Goal: Task Accomplishment & Management: Manage account settings

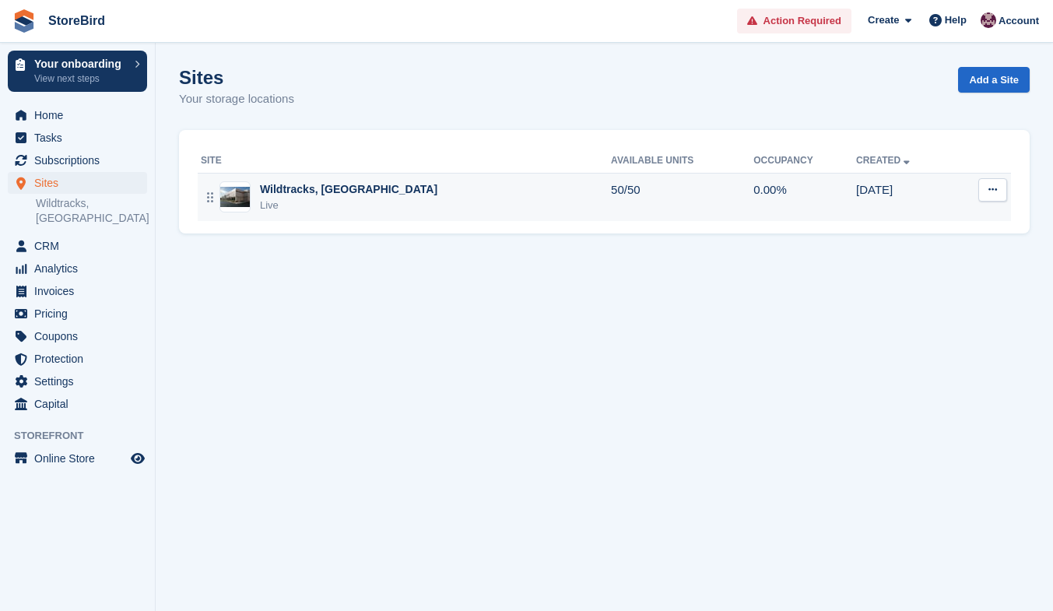
click at [428, 188] on div "Wildtracks, Red Lodge Live" at bounding box center [406, 197] width 410 height 32
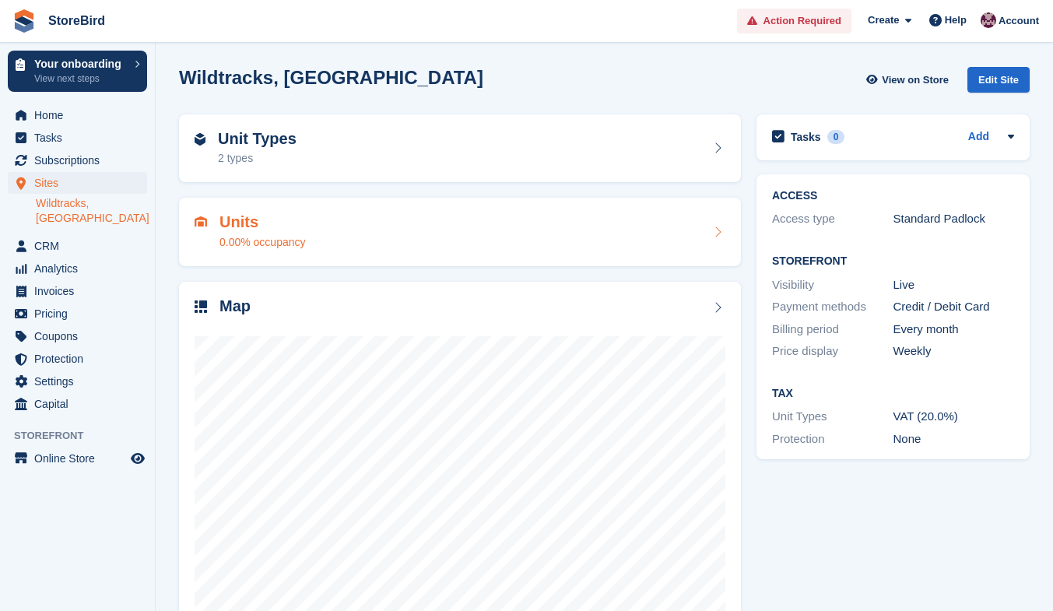
scroll to position [52, 0]
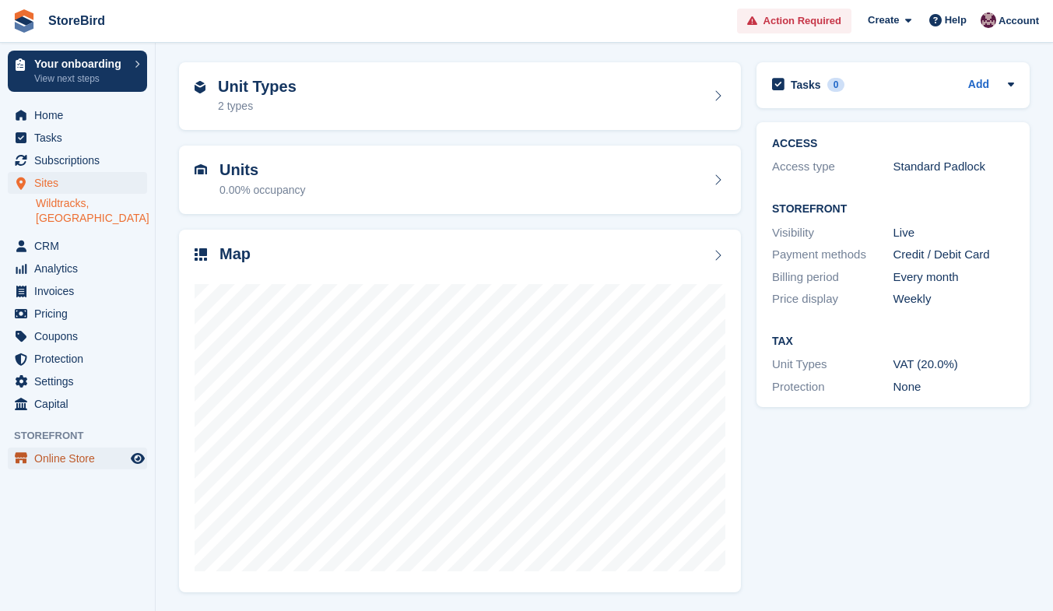
click at [93, 447] on span "Online Store" at bounding box center [80, 458] width 93 height 22
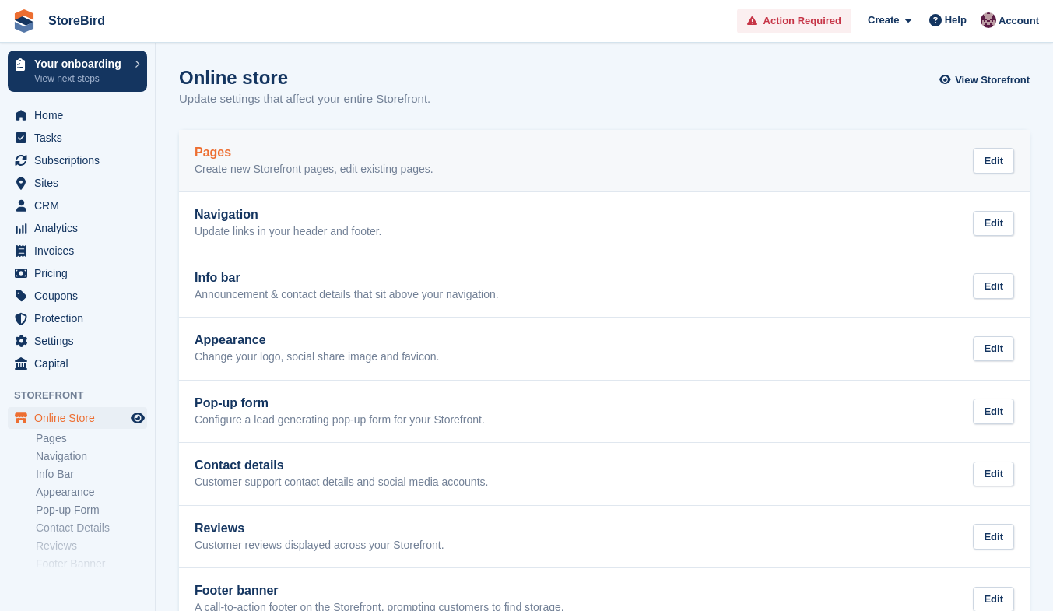
click at [325, 160] on div "Pages Create new Storefront pages, edit existing pages." at bounding box center [314, 161] width 239 height 31
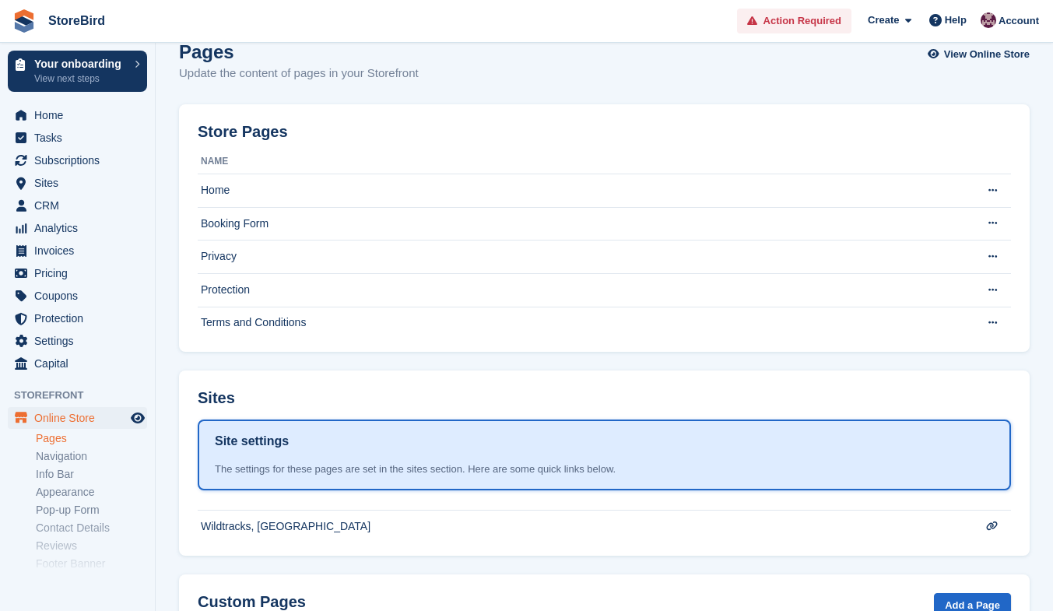
scroll to position [123, 0]
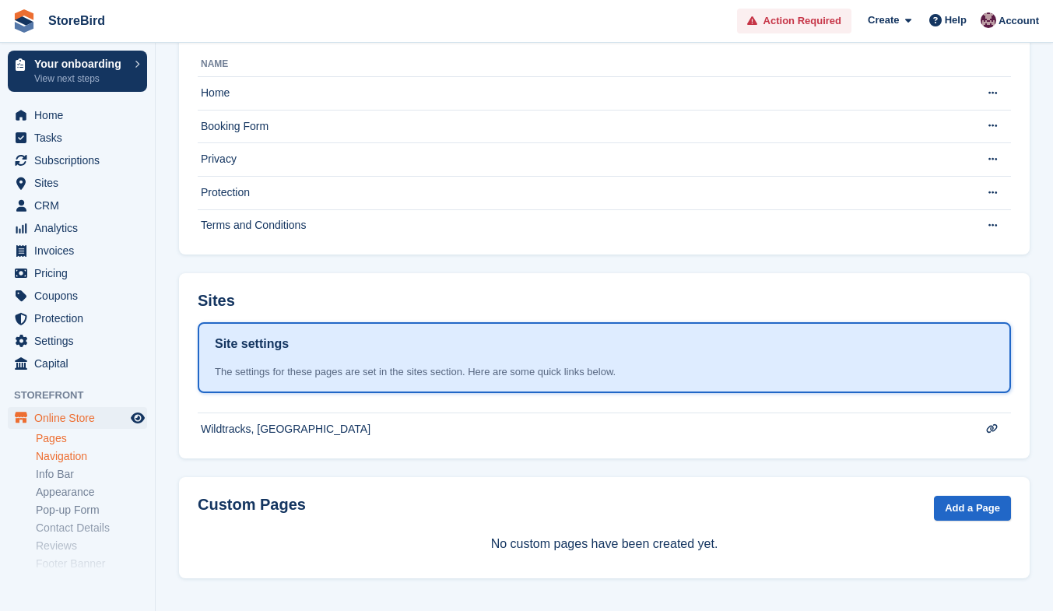
click at [76, 454] on link "Navigation" at bounding box center [91, 456] width 111 height 15
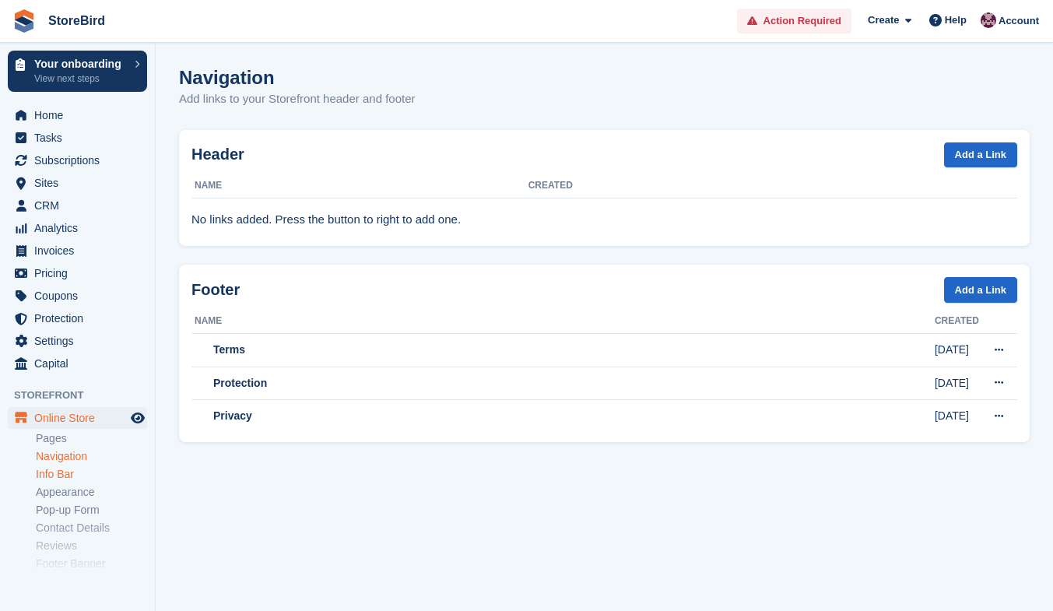
click at [64, 473] on link "Info Bar" at bounding box center [91, 474] width 111 height 15
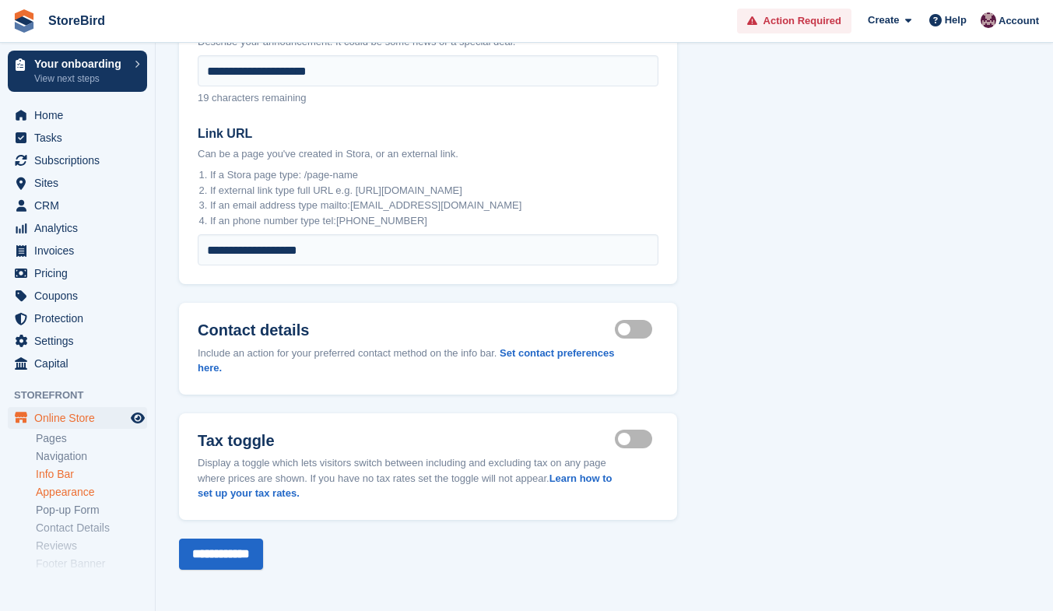
scroll to position [89, 0]
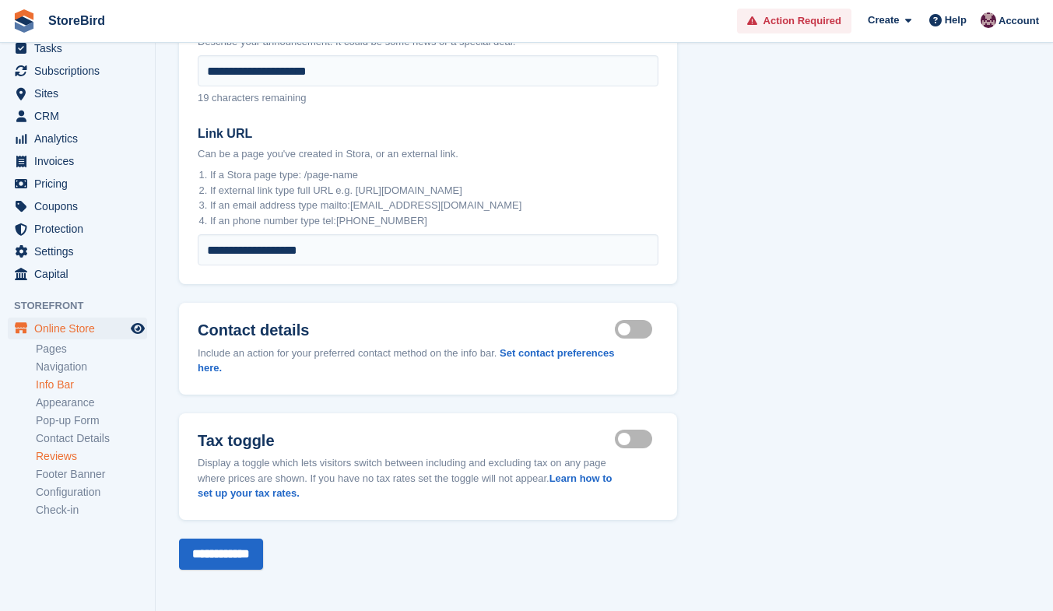
click at [69, 454] on link "Reviews" at bounding box center [91, 456] width 111 height 15
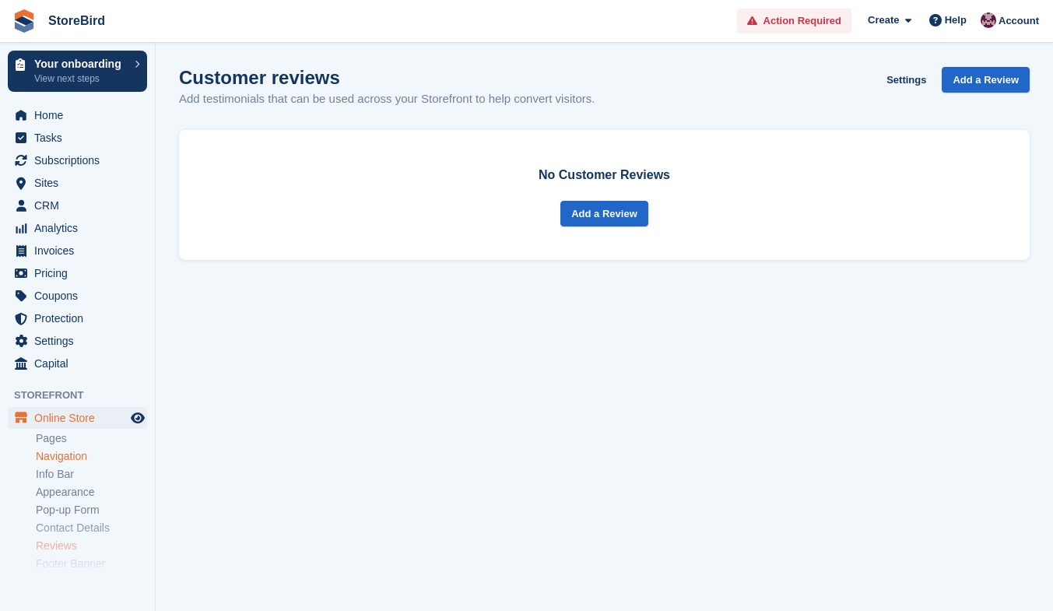
scroll to position [89, 0]
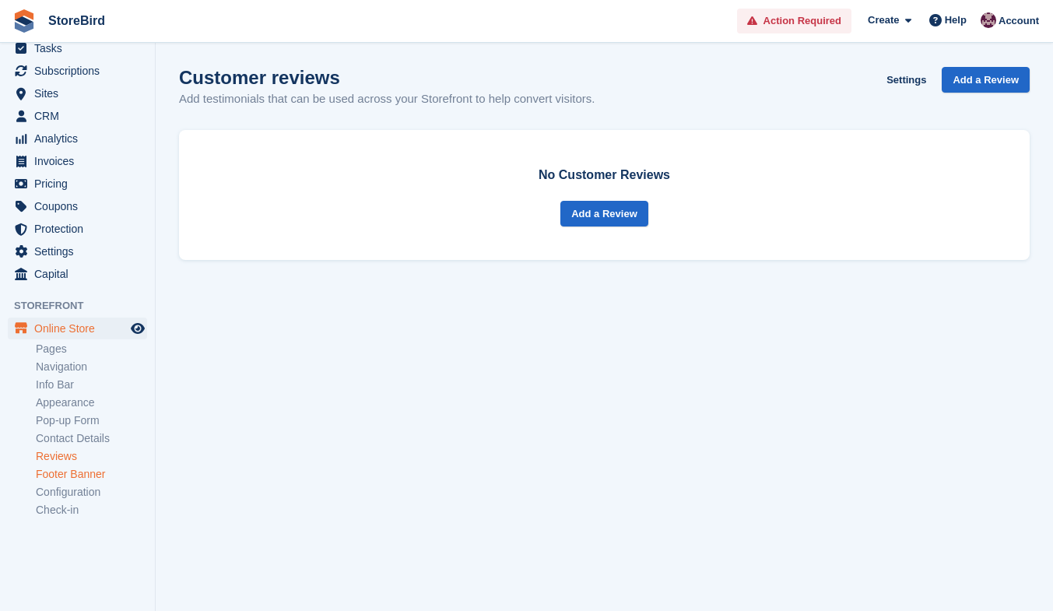
click at [68, 468] on link "Footer Banner" at bounding box center [91, 474] width 111 height 15
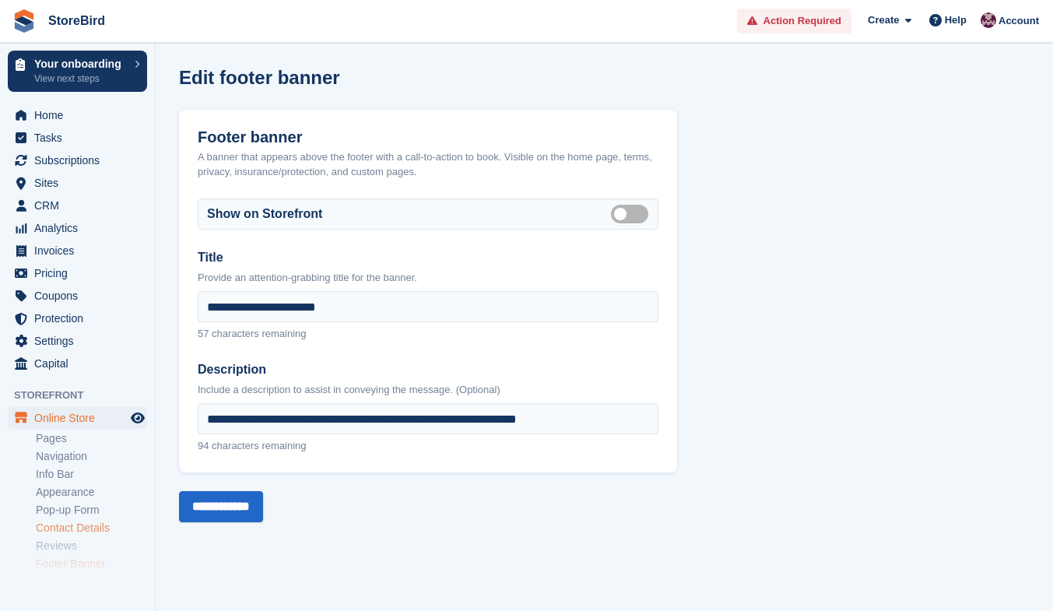
scroll to position [89, 0]
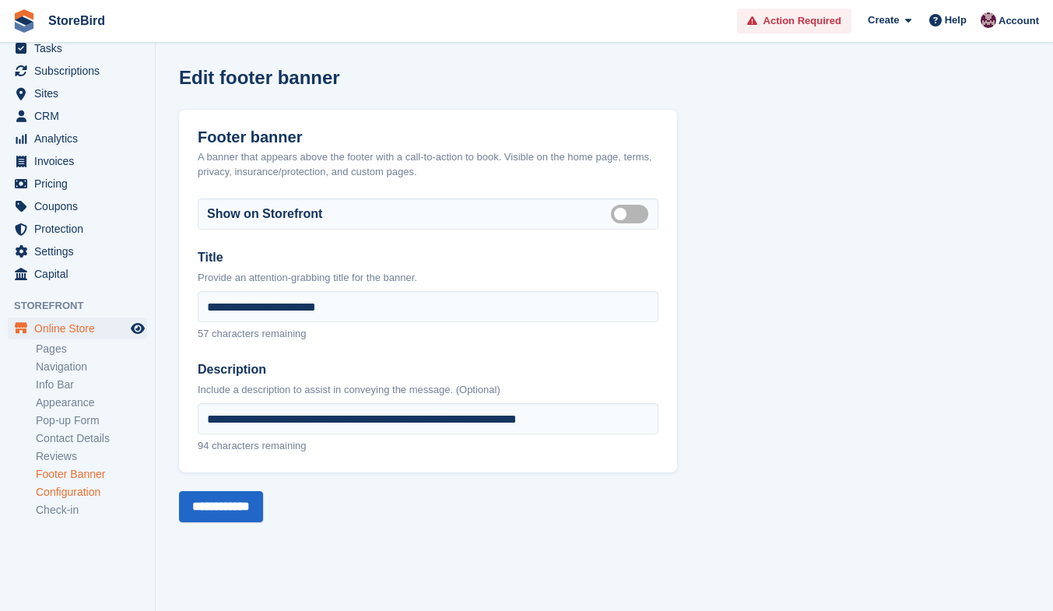
click at [65, 485] on link "Configuration" at bounding box center [91, 492] width 111 height 15
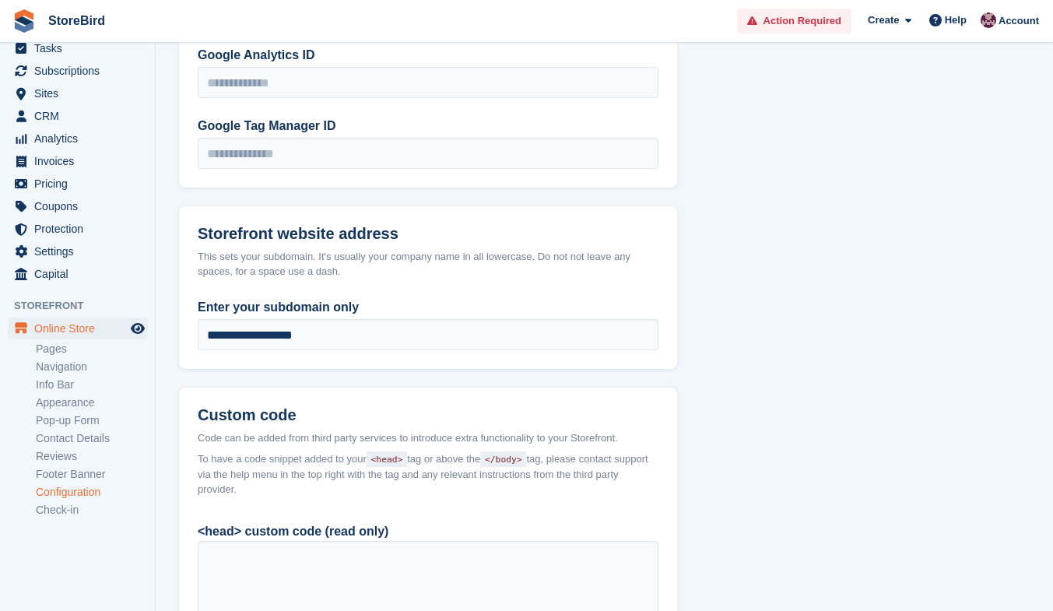
scroll to position [1245, 0]
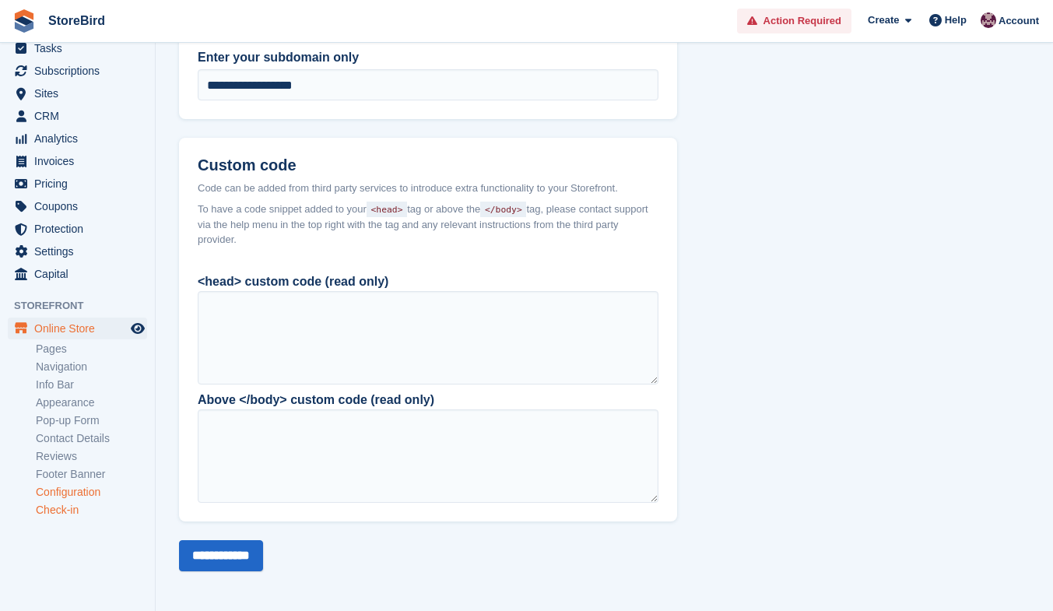
click at [47, 511] on link "Check-in" at bounding box center [91, 510] width 111 height 15
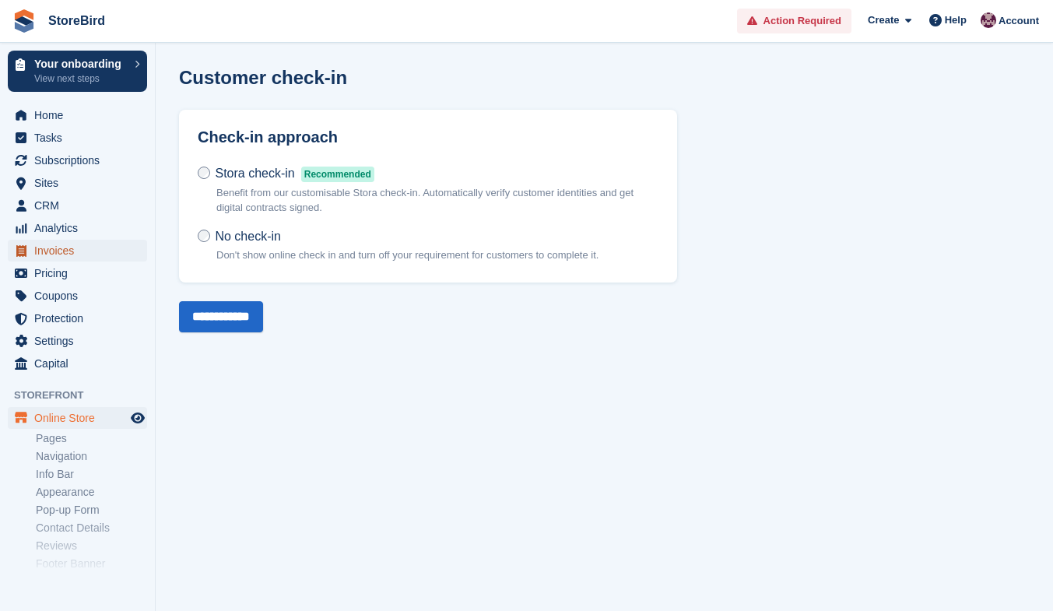
click at [65, 261] on span "Invoices" at bounding box center [80, 251] width 93 height 22
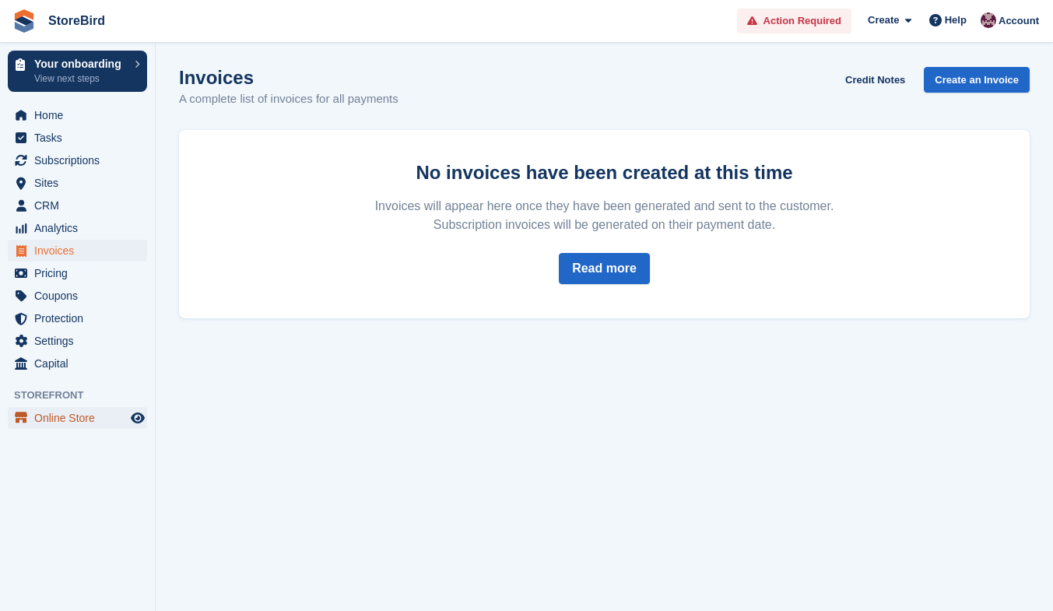
click at [74, 426] on span "Online Store" at bounding box center [80, 418] width 93 height 22
